Goal: Transaction & Acquisition: Book appointment/travel/reservation

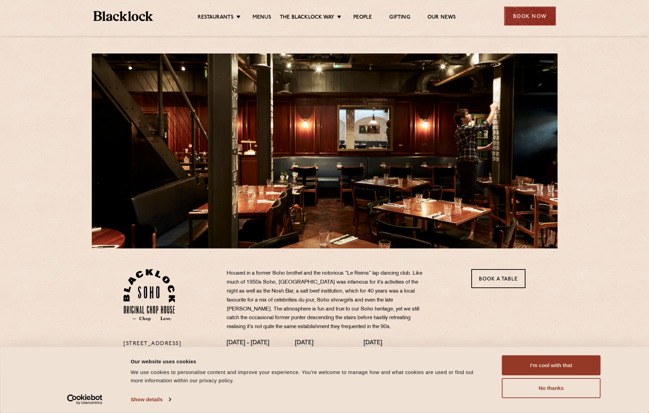
click at [525, 16] on div "Book Now" at bounding box center [530, 16] width 52 height 19
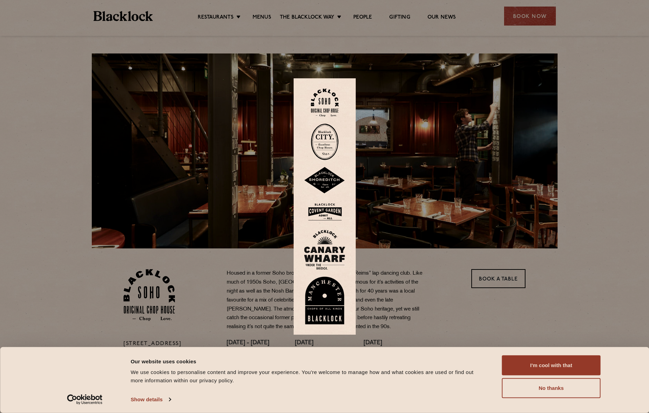
click at [328, 104] on img at bounding box center [325, 103] width 28 height 28
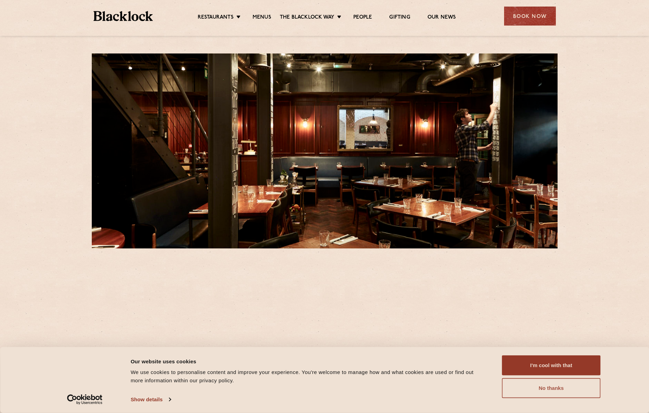
click at [550, 391] on button "No thanks" at bounding box center [551, 388] width 99 height 20
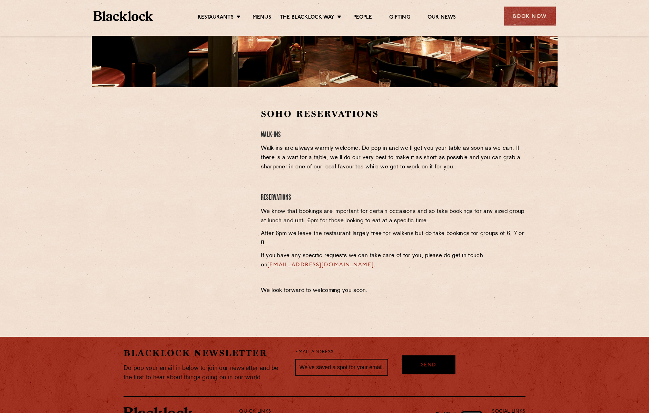
scroll to position [162, 0]
